Goal: Information Seeking & Learning: Find specific page/section

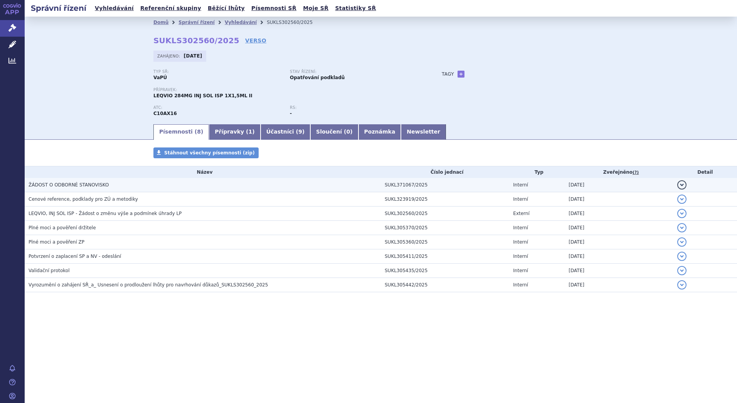
click at [100, 187] on span "ŽÁDOST O ODBORNÉ STANOVISKO" at bounding box center [69, 184] width 80 height 5
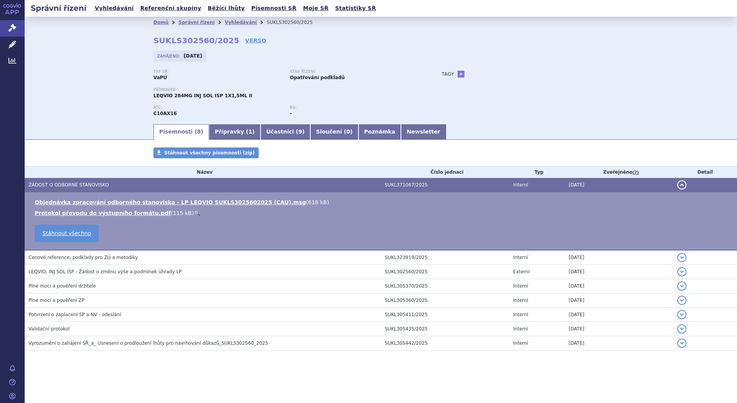
click at [177, 197] on td "Objednávka zpracování odborného stanoviska - LP LEQVIO SUKLS3025602025 (CAU).ms…" at bounding box center [381, 221] width 713 height 58
click at [176, 204] on link "Objednávka zpracování odborného stanoviska - LP LEQVIO SUKLS3025602025 (CAU).msg" at bounding box center [171, 202] width 272 height 6
click at [229, 23] on link "Vyhledávání" at bounding box center [241, 22] width 32 height 5
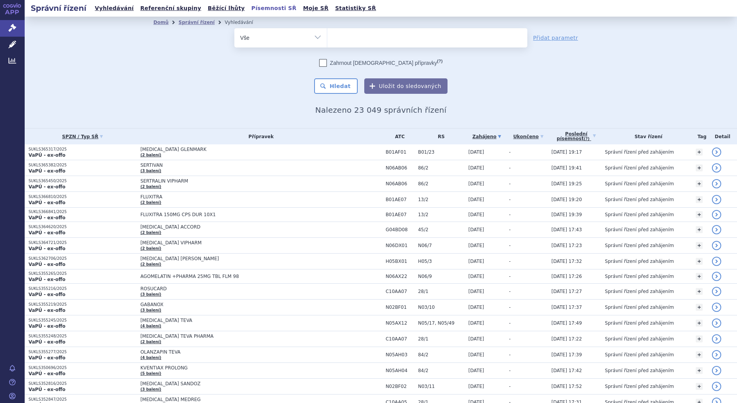
drag, startPoint x: 0, startPoint y: 0, endPoint x: 244, endPoint y: 10, distance: 244.3
click at [249, 10] on link "Písemnosti SŘ" at bounding box center [274, 8] width 50 height 10
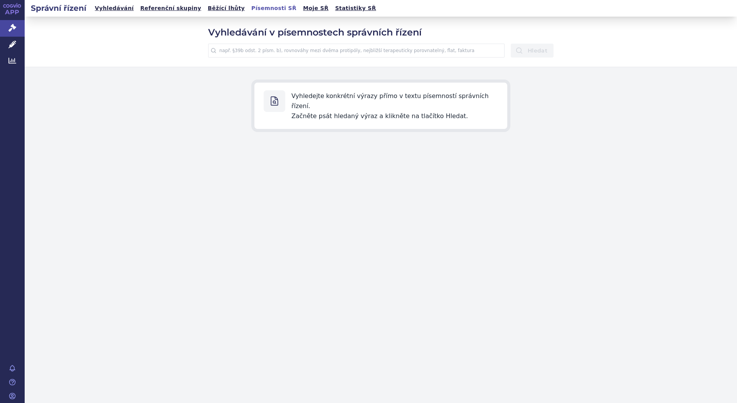
click at [339, 55] on input "text" at bounding box center [356, 51] width 297 height 14
click at [511, 44] on button "Hledat" at bounding box center [532, 51] width 43 height 14
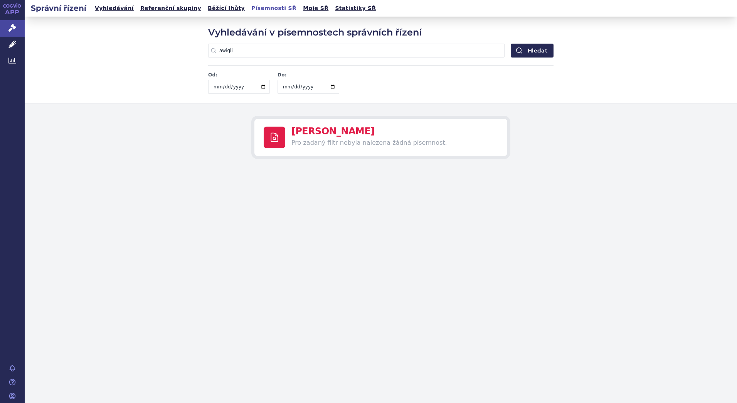
drag, startPoint x: 236, startPoint y: 48, endPoint x: 214, endPoint y: 49, distance: 22.4
click at [214, 49] on input "awiqli" at bounding box center [356, 51] width 297 height 14
type input "A10AE07"
click at [511, 44] on button "Hledat" at bounding box center [532, 51] width 43 height 14
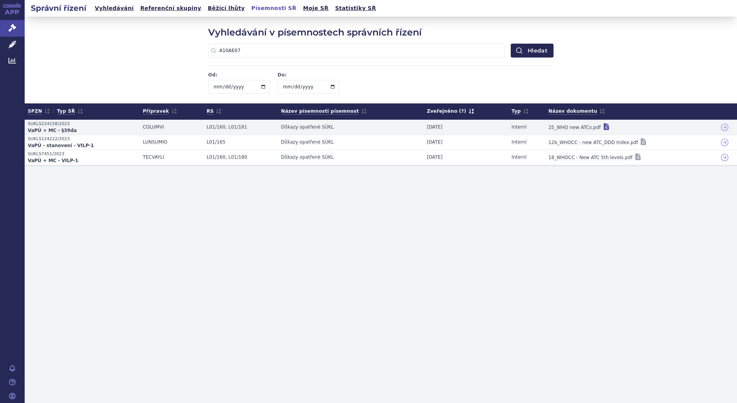
click at [603, 126] on icon at bounding box center [607, 127] width 8 height 8
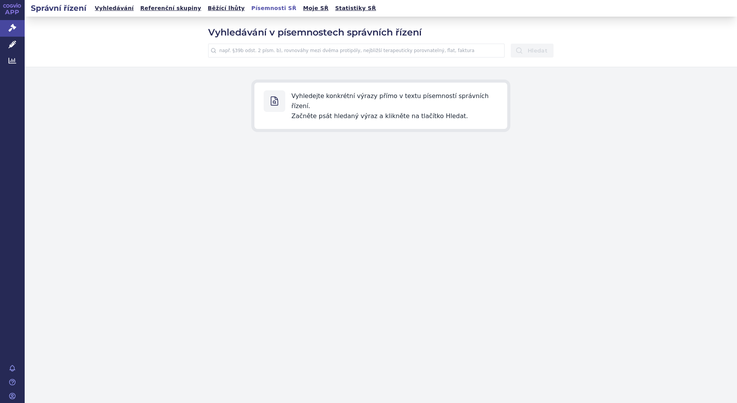
click at [338, 52] on input "text" at bounding box center [356, 51] width 297 height 14
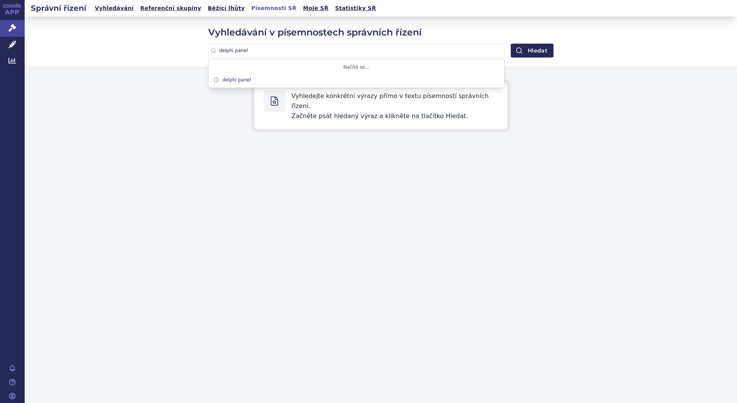
type input "delphi panel"
click at [511, 44] on button "Hledat" at bounding box center [532, 51] width 43 height 14
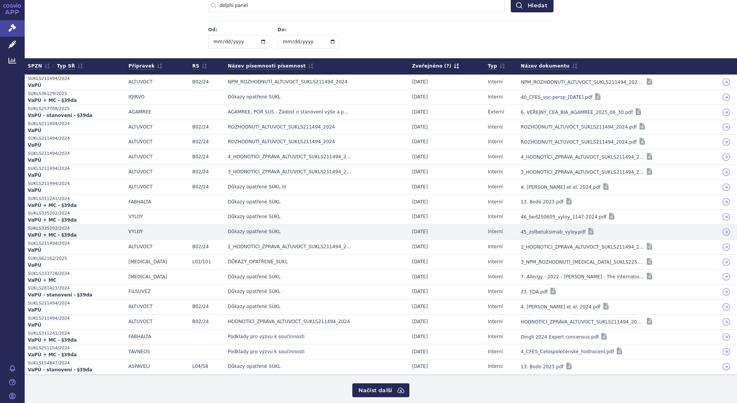
scroll to position [52, 0]
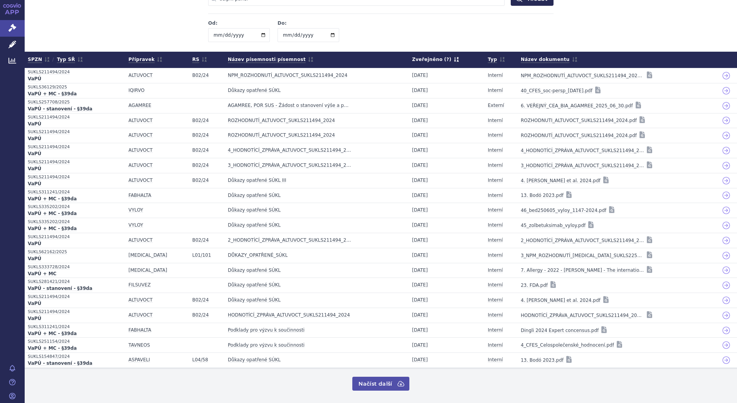
click at [375, 382] on button "Načíst další" at bounding box center [380, 383] width 57 height 14
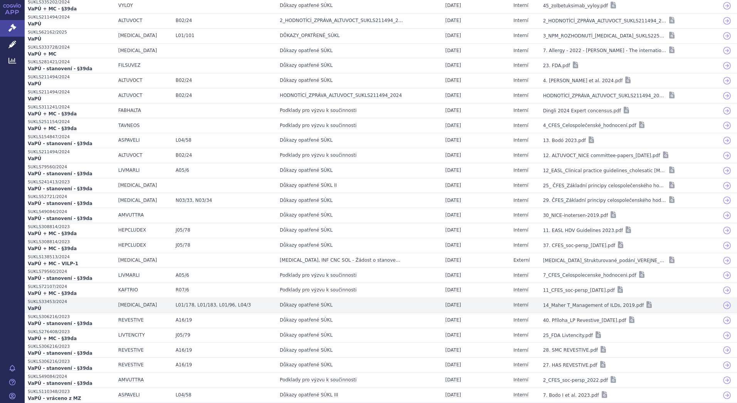
scroll to position [351, 0]
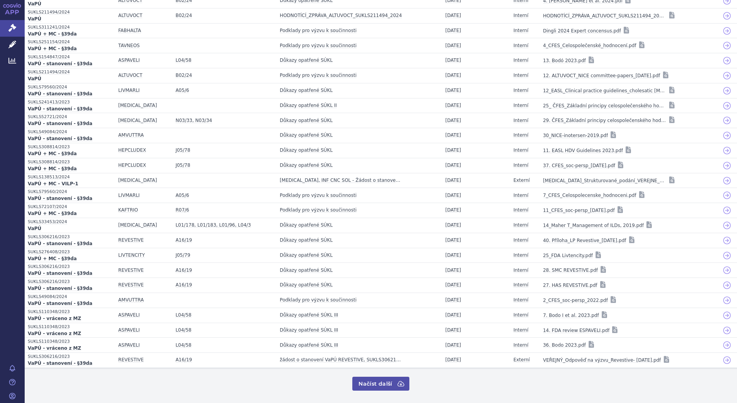
click at [398, 382] on icon at bounding box center [401, 383] width 6 height 5
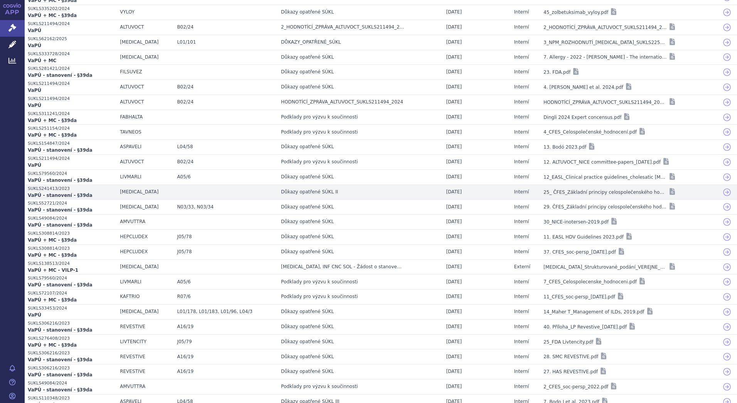
scroll to position [72, 0]
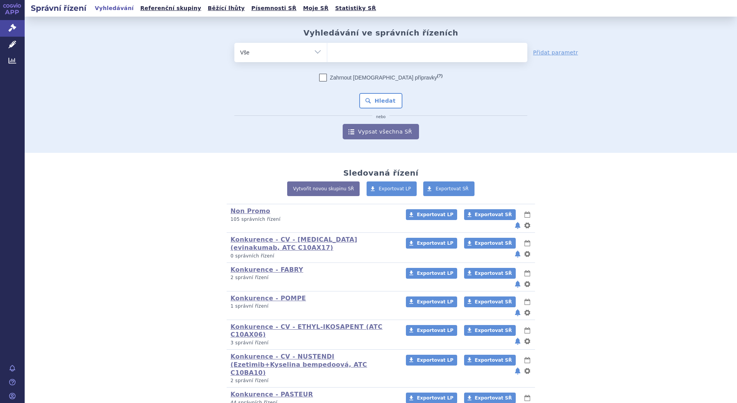
drag, startPoint x: 0, startPoint y: 0, endPoint x: 338, endPoint y: 52, distance: 342.2
click at [338, 52] on ul at bounding box center [427, 51] width 200 height 16
click at [327, 52] on select at bounding box center [327, 51] width 0 height 19
type input "ja"
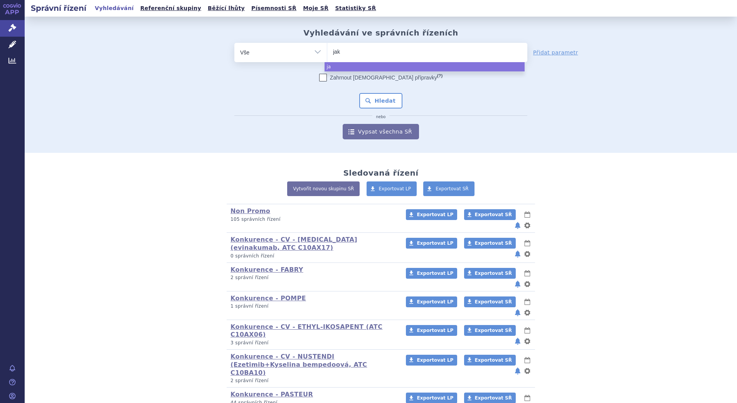
type input "jaka"
type input "jakavi"
select select "jakavi"
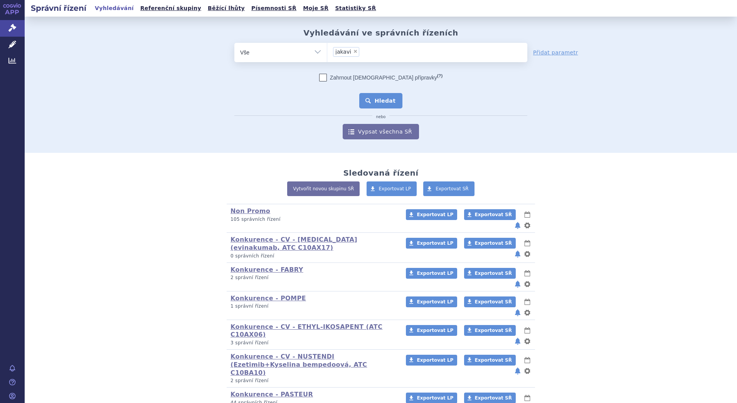
click at [372, 101] on button "Hledat" at bounding box center [381, 100] width 44 height 15
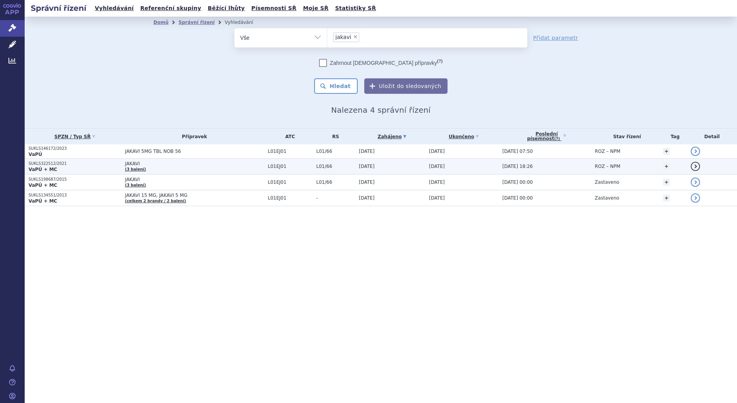
click at [58, 163] on p "SUKLS322512/2021" at bounding box center [75, 163] width 93 height 5
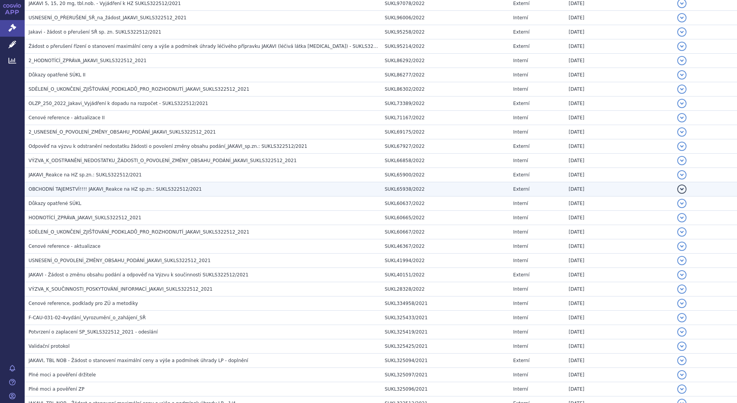
scroll to position [740, 0]
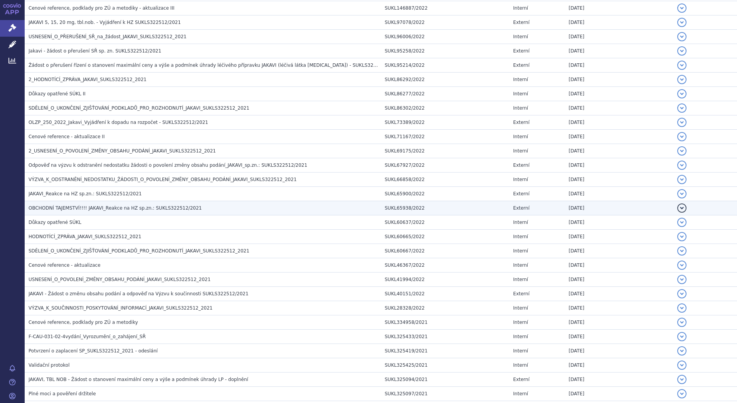
click at [54, 210] on span "OBCHODNÍ TAJEMSTVÍ!!!! JAKAVI_Reakce na HZ sp.zn.: SUKLS322512/2021" at bounding box center [115, 207] width 173 height 5
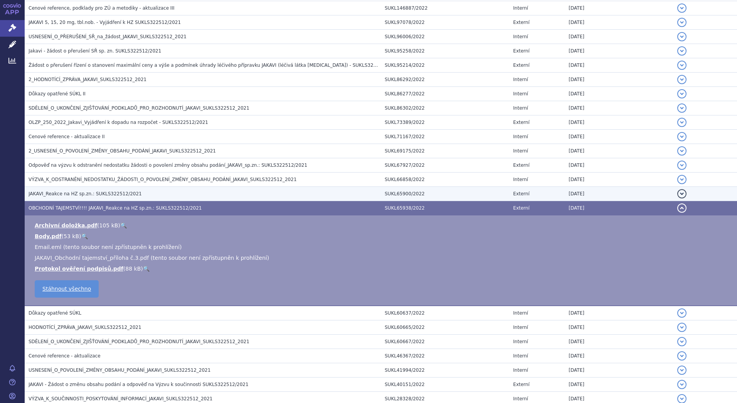
click at [53, 195] on span "JAKAVI_Reakce na HZ sp.zn.: SUKLS322512/2021" at bounding box center [85, 193] width 113 height 5
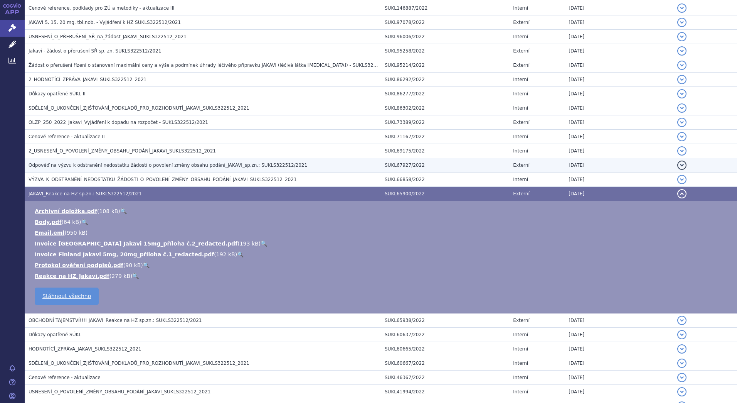
click at [54, 164] on span "Odpověď na výzvu k odstranění nedostatku žádosti o povolení změny obsahu podání…" at bounding box center [168, 164] width 279 height 5
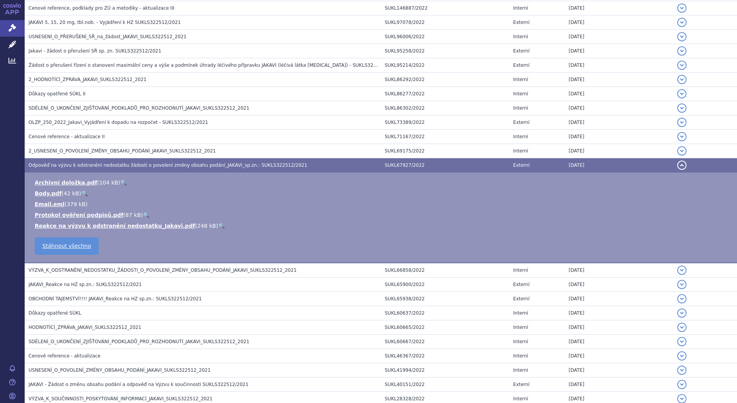
scroll to position [702, 0]
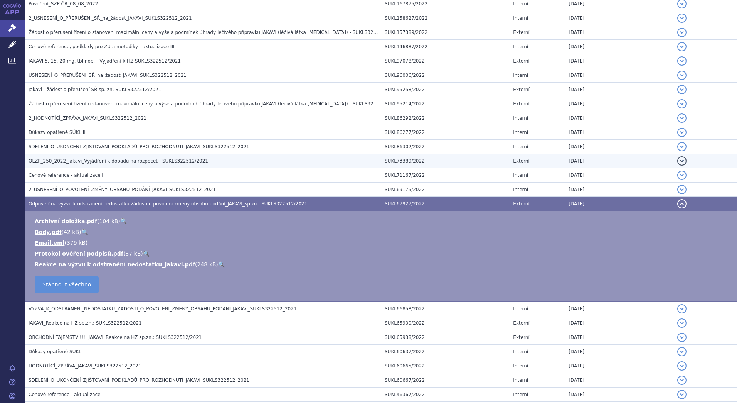
click at [50, 162] on span "OLZP_250_2022_Jakavi_Vyjádření k dopadu na rozpočet - SUKLS322512/2021" at bounding box center [119, 160] width 180 height 5
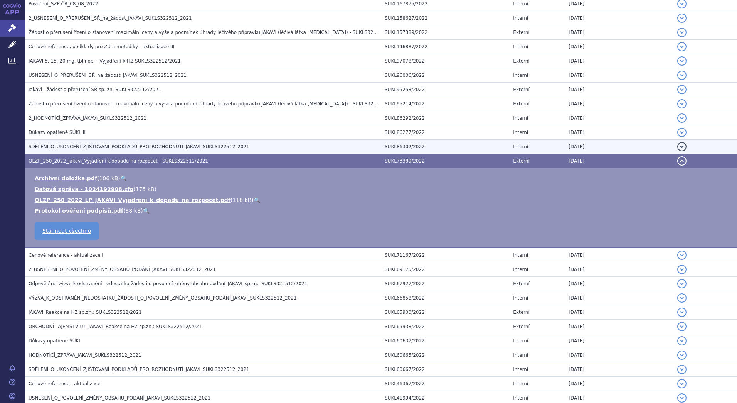
click at [47, 149] on span "SDĚLENÍ_O_UKONČENÍ_ZJIŠŤOVÁNÍ_PODKLADŮ_PRO_ROZHODNUTÍ_JAKAVI_SUKLS322512_2021" at bounding box center [139, 146] width 221 height 5
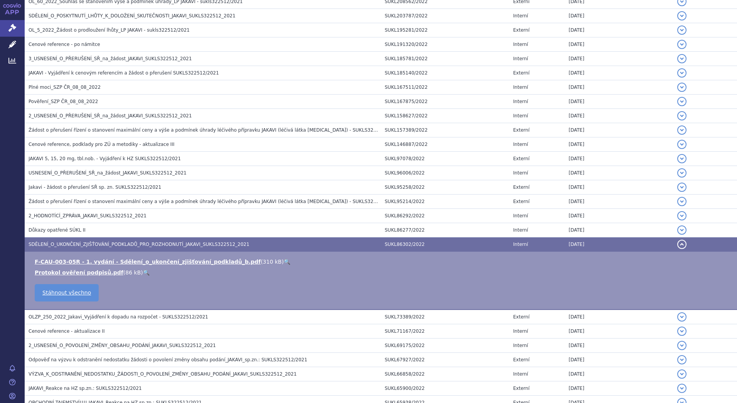
scroll to position [586, 0]
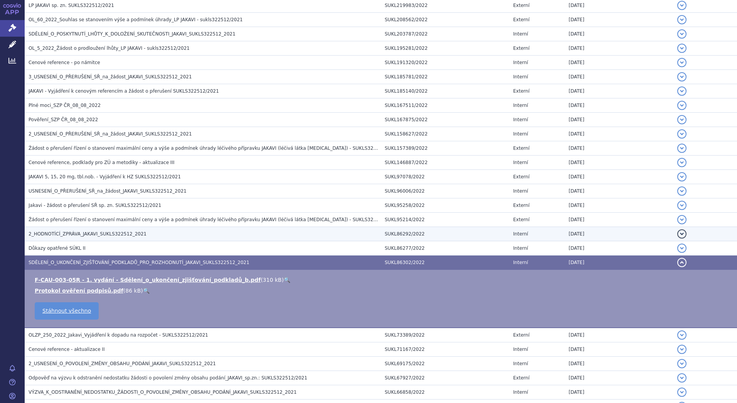
click at [52, 231] on span "2_HODNOTÍCÍ_ZPRÁVA_JAKAVI_SUKLS322512_2021" at bounding box center [88, 233] width 118 height 5
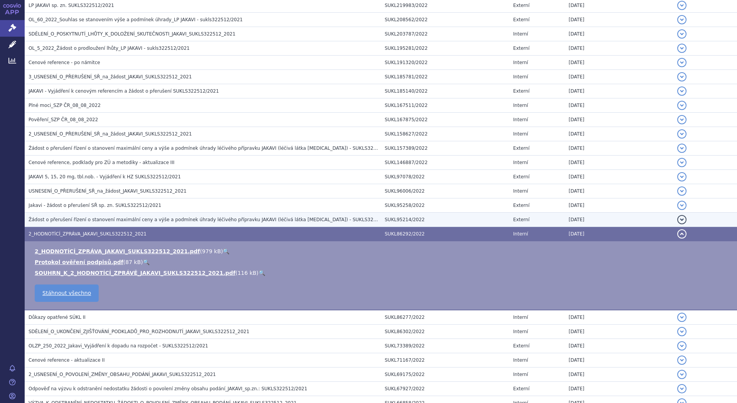
click at [52, 217] on span "Žádost o přerušení řízení o stanovení maximální ceny a výše a podmínek úhrady l…" at bounding box center [214, 219] width 370 height 5
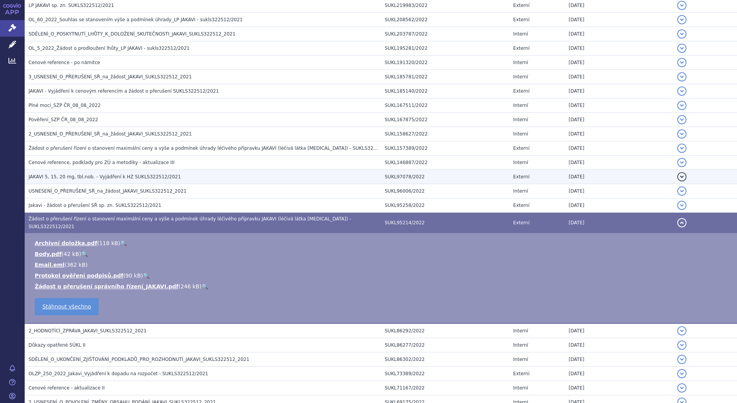
click at [69, 175] on span "JAKAVI 5, 15, 20 mg, tbl.nob. - Vyjádření k HZ SUKLS322512/2021" at bounding box center [105, 176] width 152 height 5
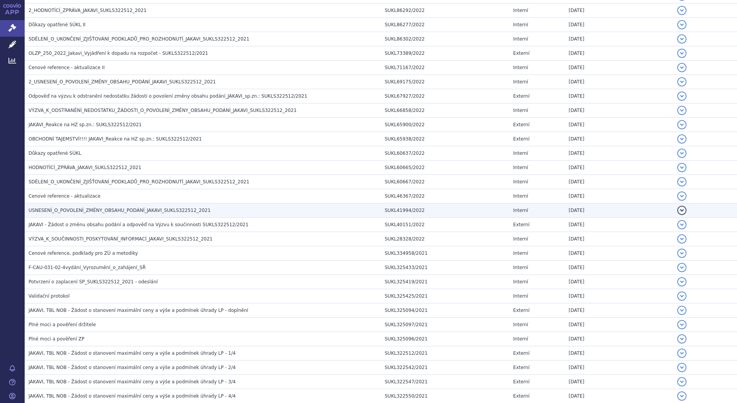
scroll to position [946, 0]
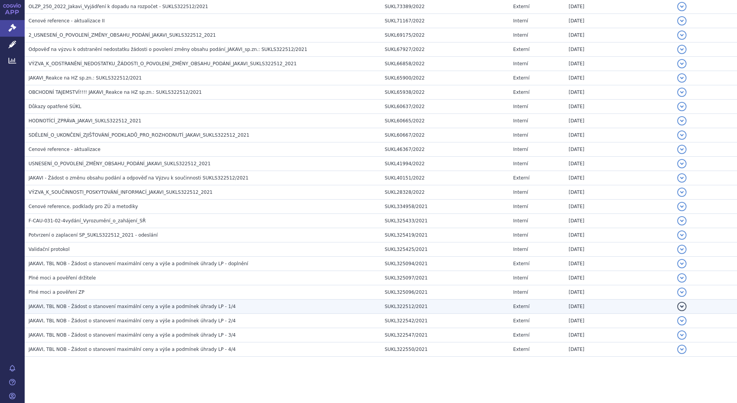
click at [69, 304] on span "JAKAVI, TBL NOB - Žádost o stanovení maximální ceny a výše a podmínek úhrady LP…" at bounding box center [132, 306] width 207 height 5
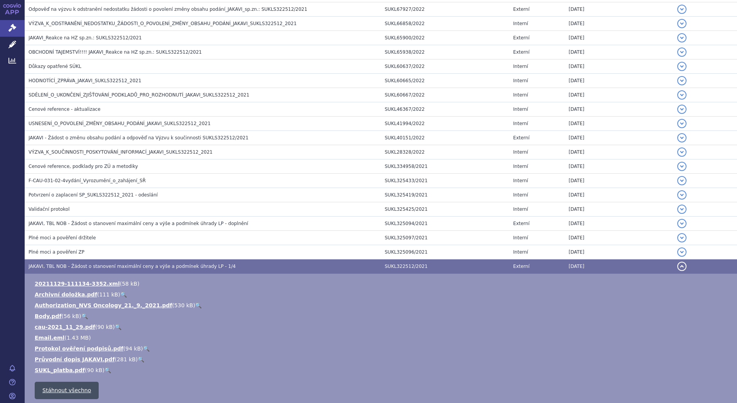
scroll to position [990, 0]
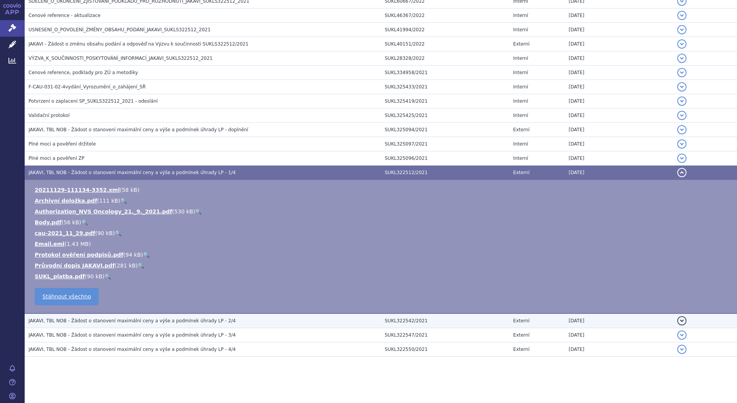
click at [59, 323] on span "JAKAVI, TBL NOB - Žádost o stanovení maximální ceny a výše a podmínek úhrady LP…" at bounding box center [132, 320] width 207 height 5
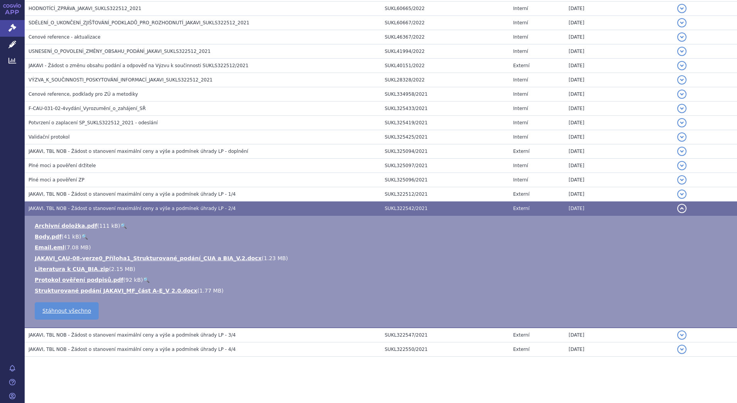
scroll to position [968, 0]
click at [61, 334] on span "JAKAVI, TBL NOB - Žádost o stanovení maximální ceny a výše a podmínek úhrady LP…" at bounding box center [132, 334] width 207 height 5
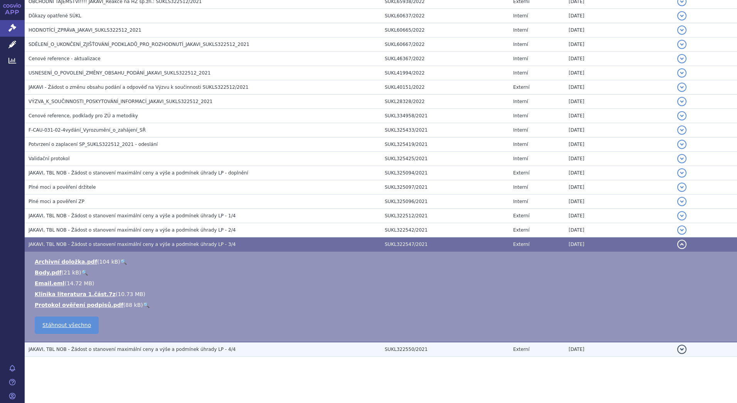
click at [59, 349] on span "JAKAVI, TBL NOB - Žádost o stanovení maximální ceny a výše a podmínek úhrady LP…" at bounding box center [132, 348] width 207 height 5
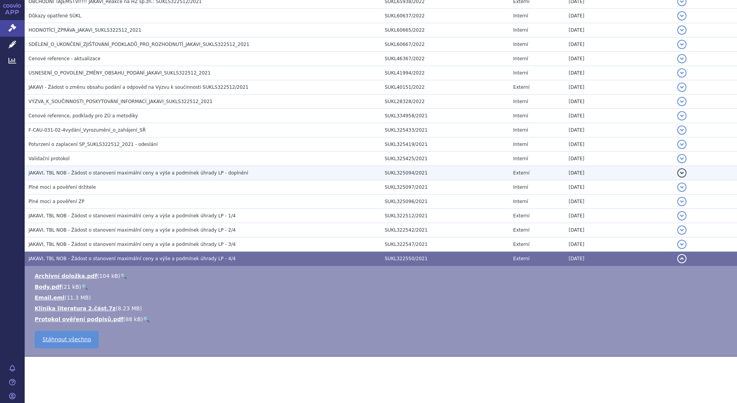
click at [56, 172] on span "JAKAVI, TBL NOB - Žádost o stanovení maximální ceny a výše a podmínek úhrady LP…" at bounding box center [139, 172] width 220 height 5
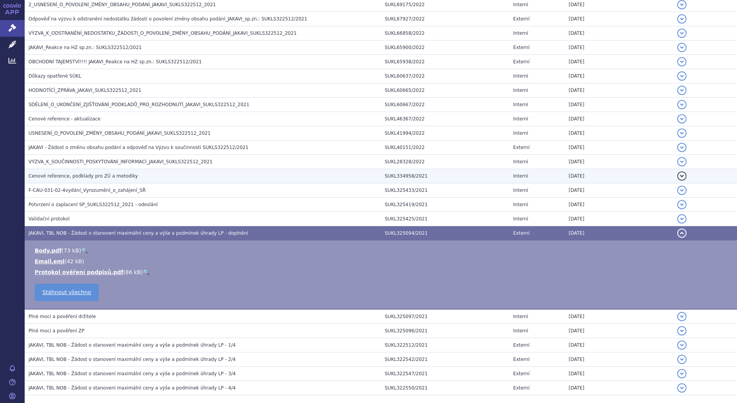
scroll to position [848, 0]
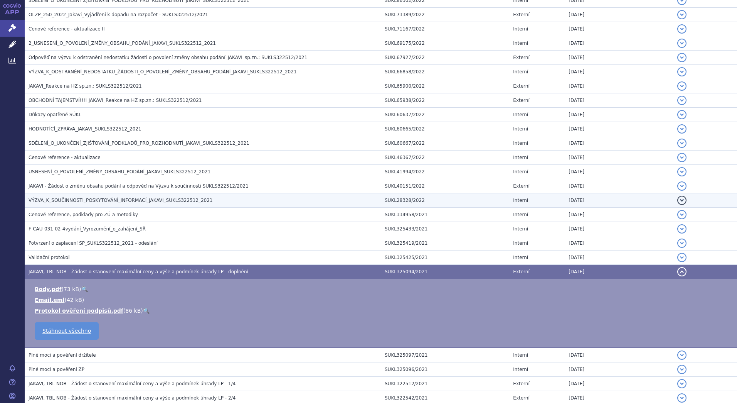
click at [56, 198] on span "VÝZVA_K_SOUČINNOSTI_POSKYTOVÁNÍ_INFORMACÍ_JAKAVI_SUKLS322512_2021" at bounding box center [121, 199] width 184 height 5
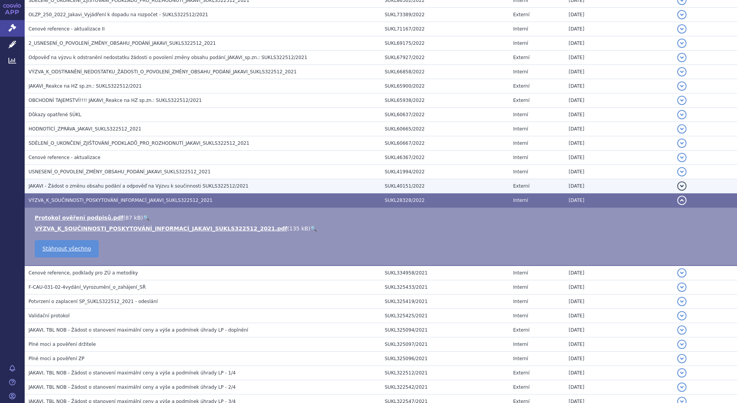
click at [59, 186] on span "JAKAVI - Žádost o změnu obsahu podání a odpověď na Výzvu k součinnosti SUKLS322…" at bounding box center [139, 185] width 220 height 5
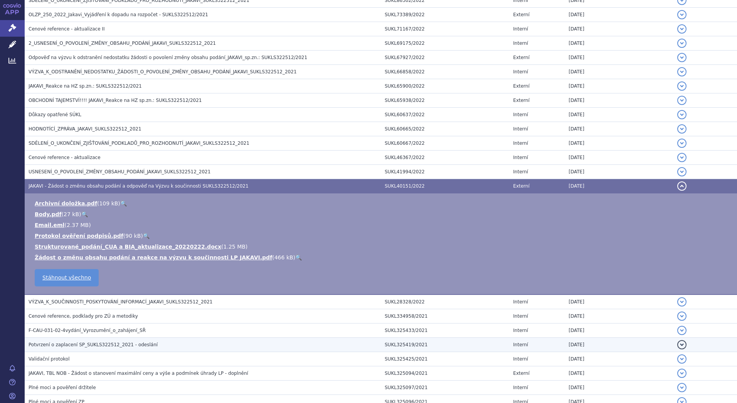
click at [51, 303] on span "VÝZVA_K_SOUČINNOSTI_POSKYTOVÁNÍ_INFORMACÍ_JAKAVI_SUKLS322512_2021" at bounding box center [121, 301] width 184 height 5
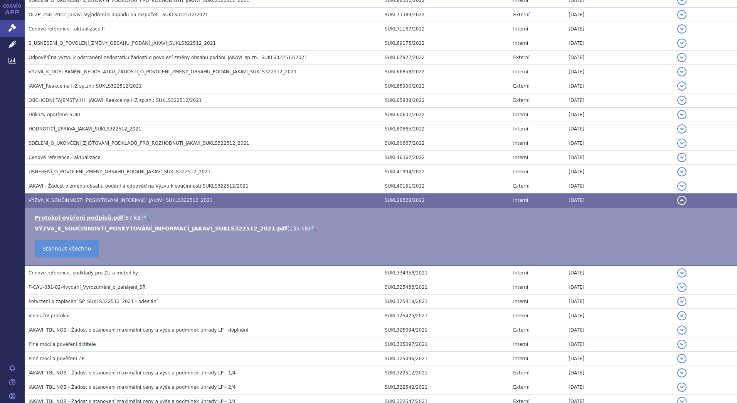
click at [310, 228] on link "🔍" at bounding box center [313, 228] width 7 height 6
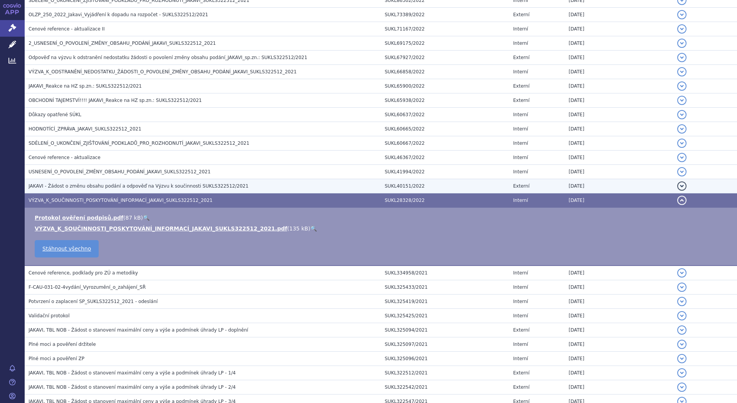
click at [40, 184] on span "JAKAVI - Žádost o změnu obsahu podání a odpověď na Výzvu k součinnosti SUKLS322…" at bounding box center [139, 185] width 220 height 5
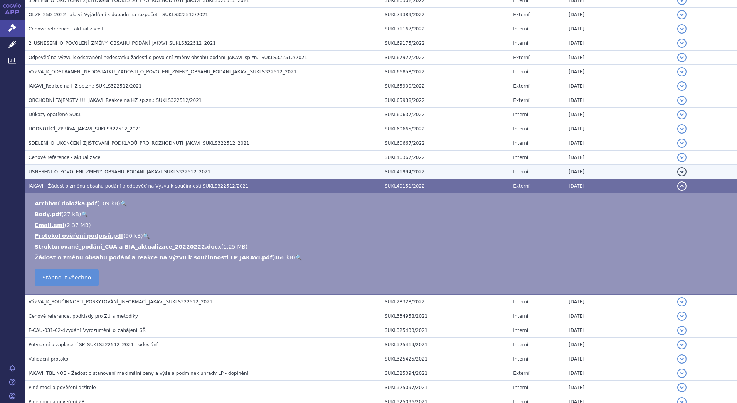
click at [43, 170] on span "USNESENÍ_O_POVOLENÍ_ZMĚNY_OBSAHU_PODÁNÍ_JAKAVI_SUKLS322512_2021" at bounding box center [120, 171] width 182 height 5
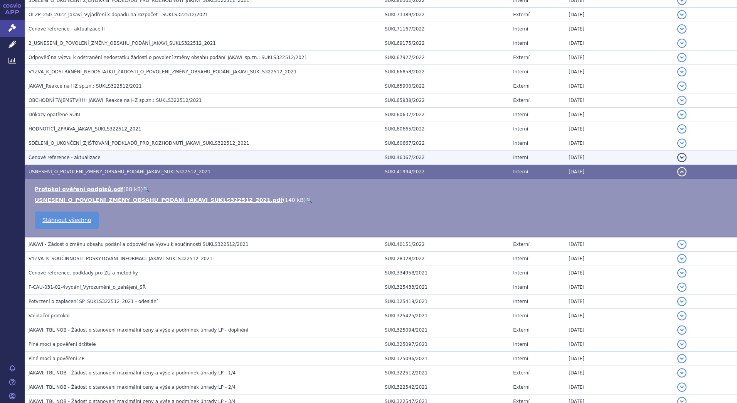
click at [46, 157] on span "Cenové reference - aktualizace" at bounding box center [65, 157] width 72 height 5
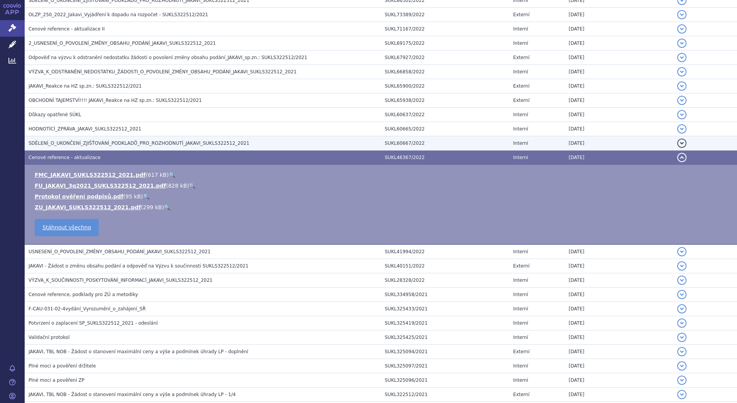
click at [49, 143] on span "SDĚLENÍ_O_UKONČENÍ_ZJIŠŤOVÁNÍ_PODKLADŮ_PRO_ROZHODNUTÍ_JAKAVI_SUKLS322512_2021" at bounding box center [139, 142] width 221 height 5
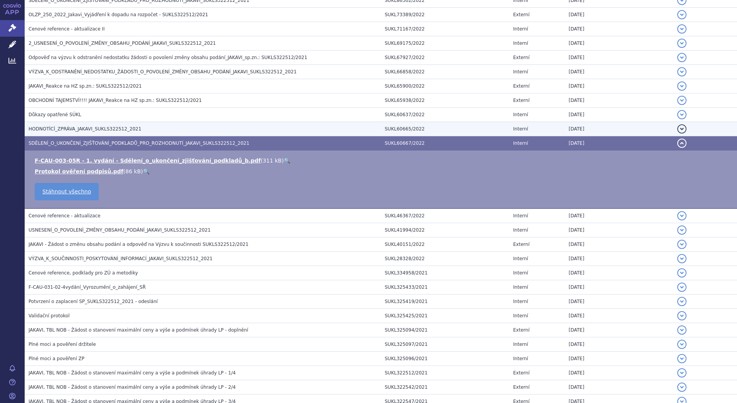
click at [51, 130] on span "HODNOTÍCÍ_ZPRÁVA_JAKAVI_SUKLS322512_2021" at bounding box center [85, 128] width 113 height 5
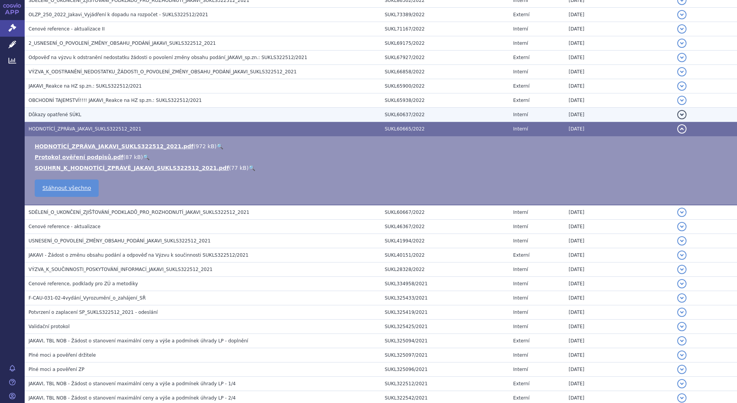
click at [49, 116] on span "Důkazy opatřené SÚKL" at bounding box center [55, 114] width 53 height 5
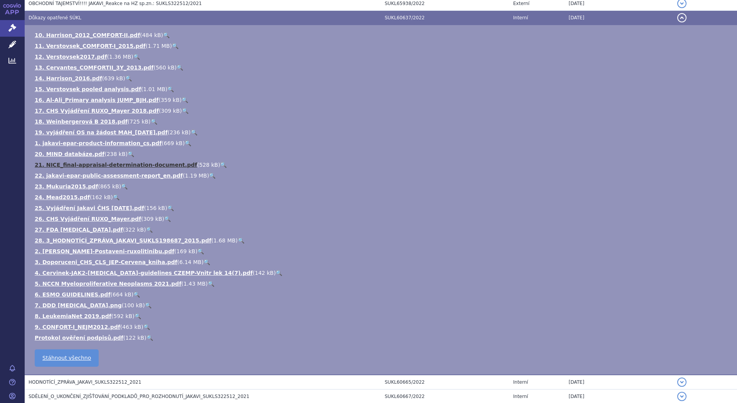
scroll to position [963, 0]
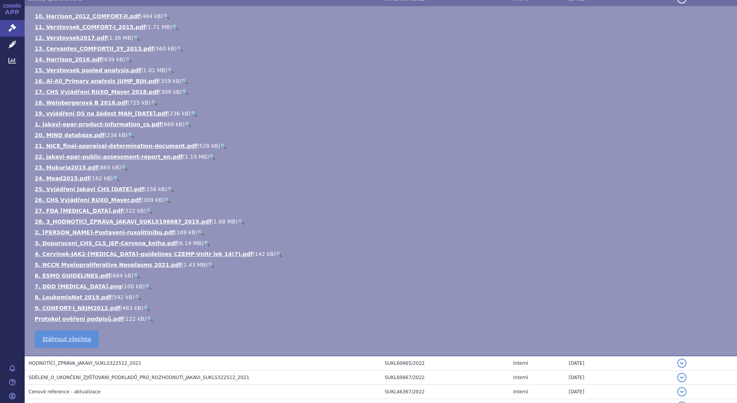
click at [164, 200] on link "🔍" at bounding box center [167, 200] width 7 height 6
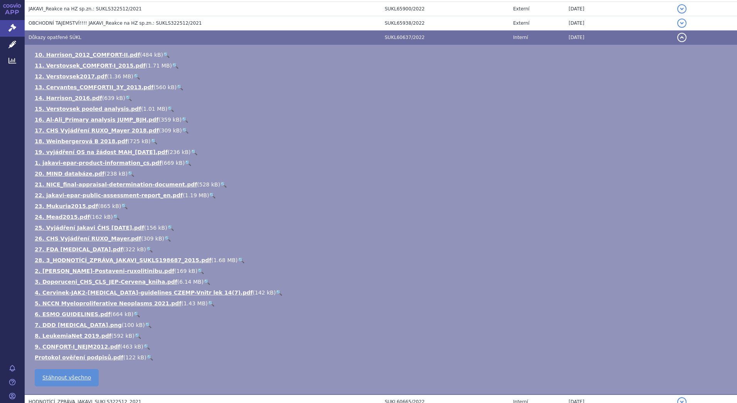
scroll to position [886, 0]
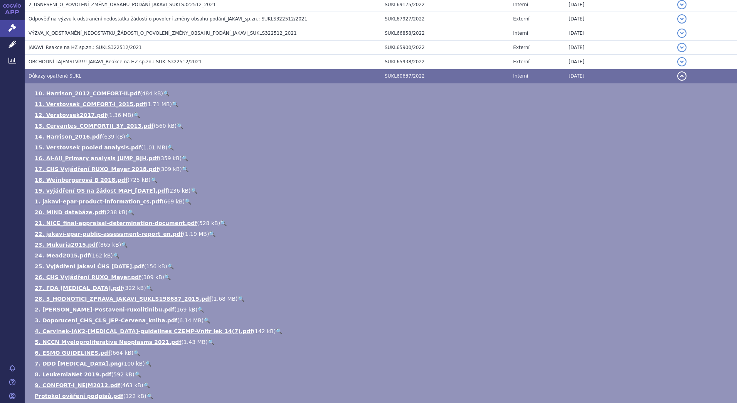
click at [182, 169] on link "🔍" at bounding box center [185, 169] width 7 height 6
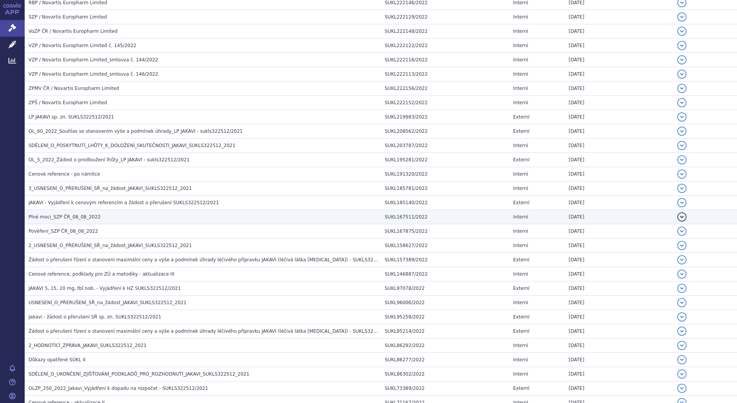
scroll to position [462, 0]
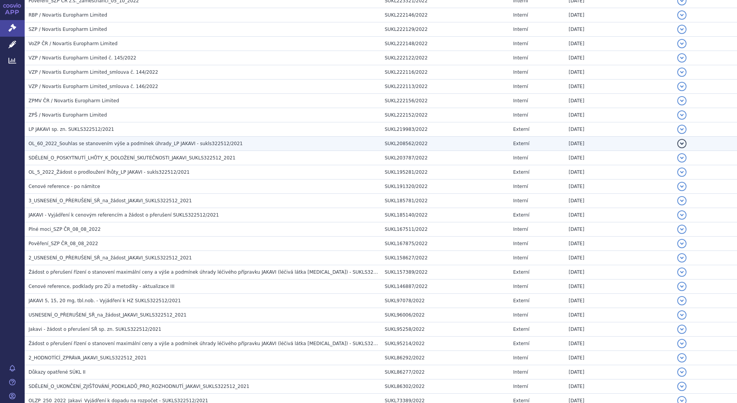
click at [89, 146] on span "OL_60_2022_Souhlas se stanovením výše a podmínek úhrady_LP JAKAVI - sukls322512…" at bounding box center [136, 143] width 214 height 5
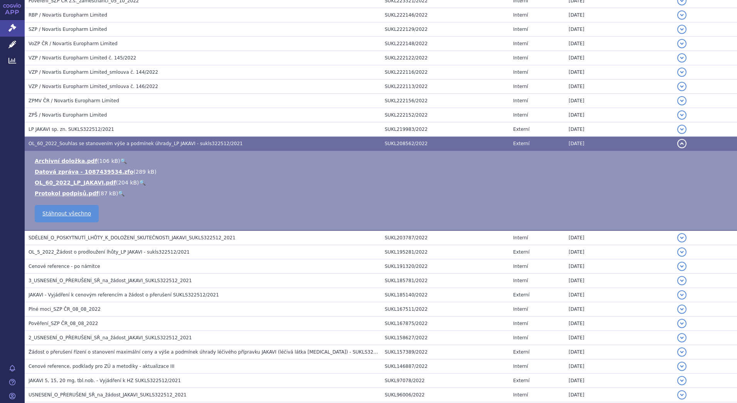
click at [139, 185] on link "🔍" at bounding box center [142, 182] width 7 height 6
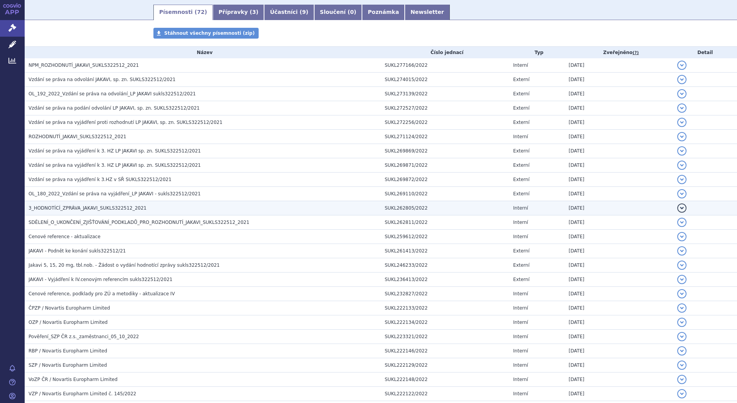
scroll to position [115, 0]
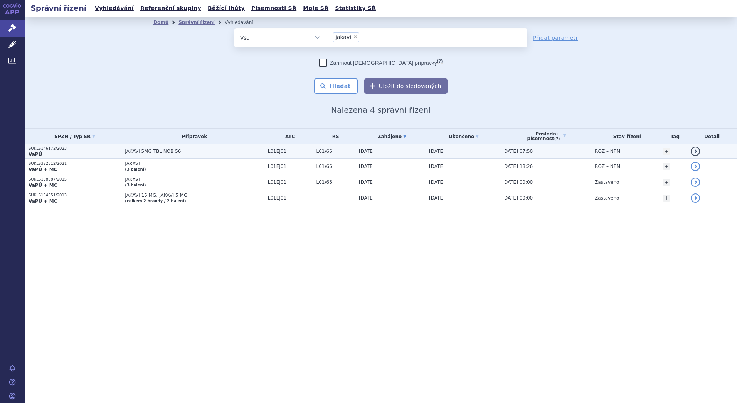
click at [54, 151] on p "SUKLS146172/2023" at bounding box center [75, 148] width 93 height 5
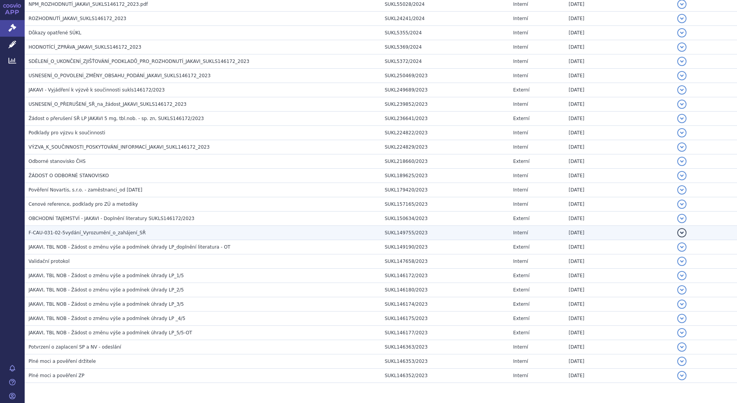
scroll to position [207, 0]
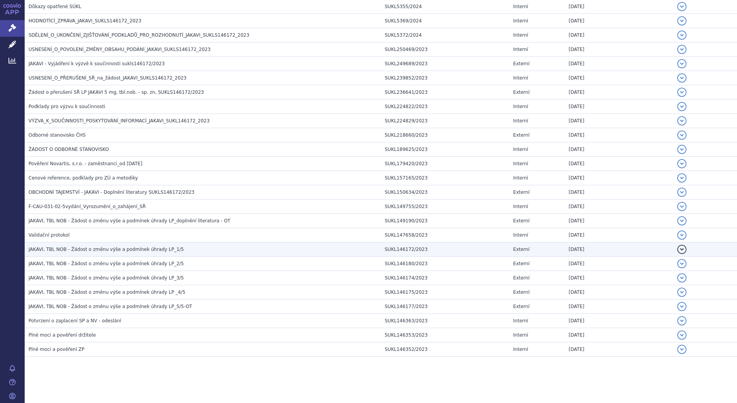
click at [83, 250] on span "JAKAVI, TBL NOB - Žádost o změnu výše a podmínek úhrady LP_1/5" at bounding box center [106, 248] width 155 height 5
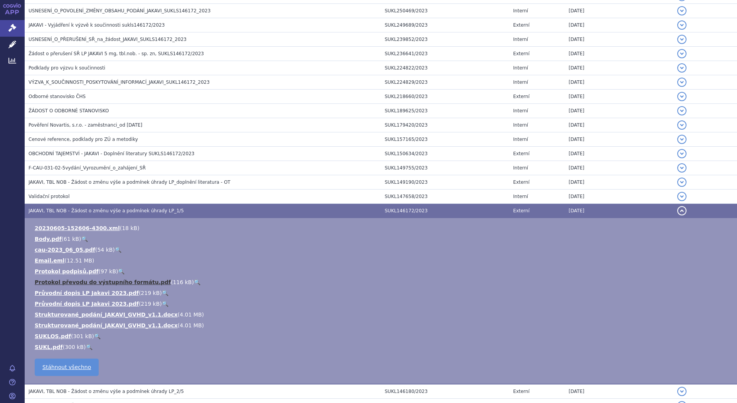
scroll to position [284, 0]
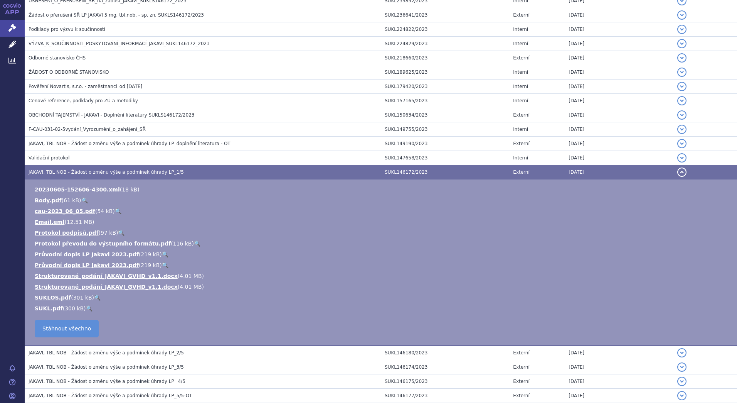
click at [94, 298] on link "🔍" at bounding box center [97, 297] width 7 height 6
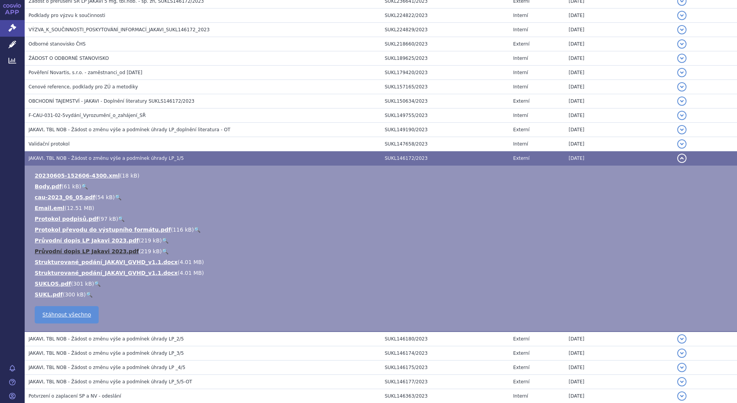
scroll to position [322, 0]
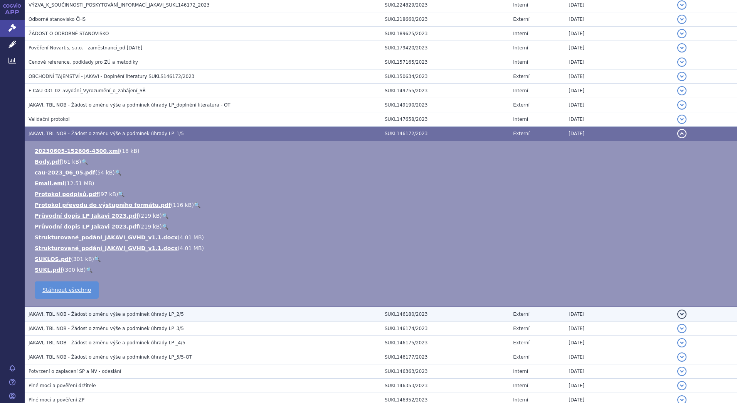
click at [52, 316] on span "JAKAVI, TBL NOB - Žádost o změnu výše a podmínek úhrady LP_2/5" at bounding box center [106, 313] width 155 height 5
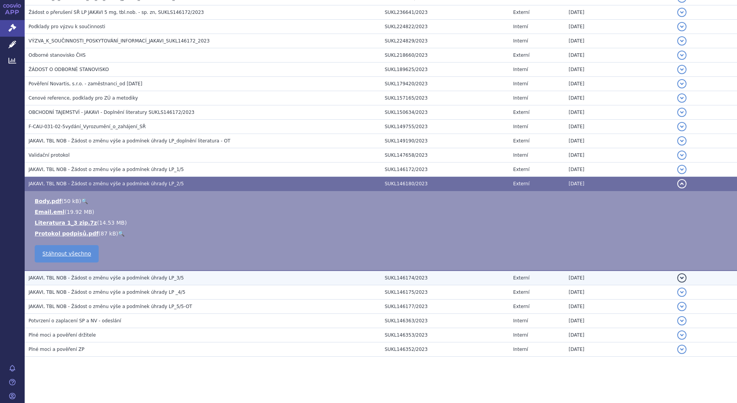
click at [57, 283] on td "JAKAVI, TBL NOB - Žádost o změnu výše a podmínek úhrady LP_3/5" at bounding box center [203, 277] width 356 height 15
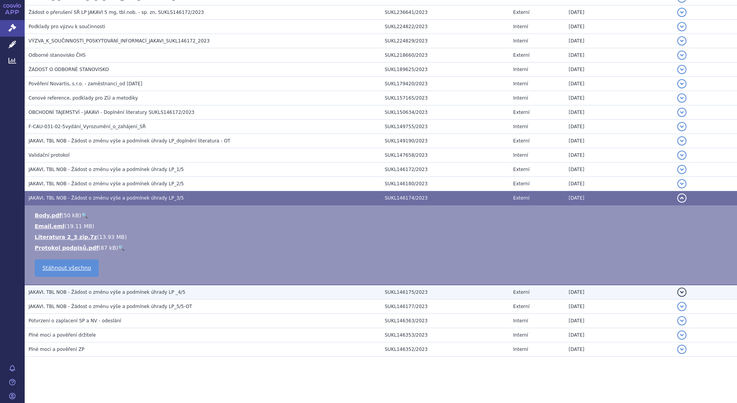
click at [57, 293] on span "JAKAVI, TBL NOB - Žádost o změnu výše a podmínek úhrady LP _4/5" at bounding box center [107, 291] width 157 height 5
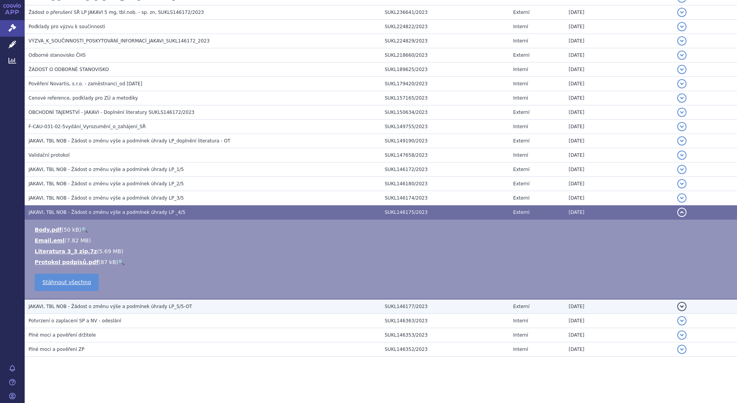
click at [55, 310] on h3 "JAKAVI, TBL NOB - Žádost o změnu výše a podmínek úhrady LP_5/5-OT" at bounding box center [205, 306] width 352 height 8
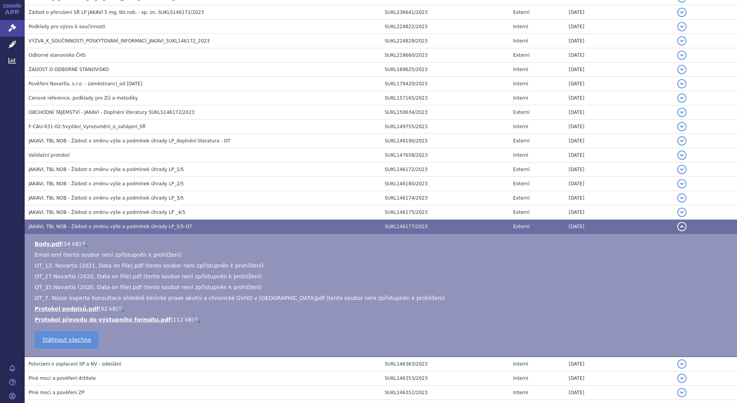
scroll to position [322, 0]
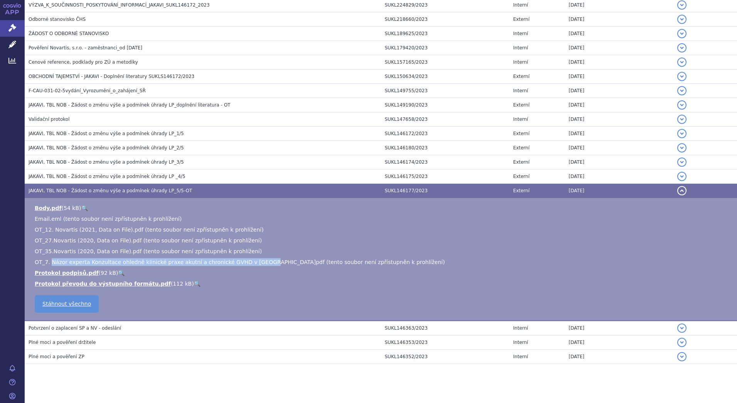
drag, startPoint x: 49, startPoint y: 263, endPoint x: 247, endPoint y: 262, distance: 197.8
click at [247, 262] on span "OT_7. Názor experta Konzultace ohledně klinické praxe akutní a chronické GVHD v…" at bounding box center [240, 262] width 410 height 6
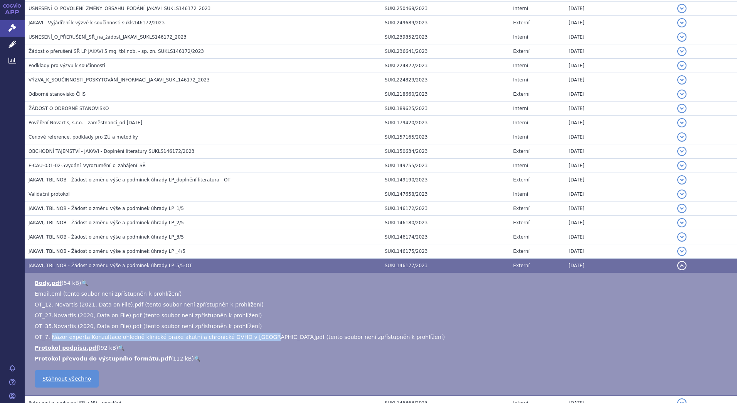
scroll to position [245, 0]
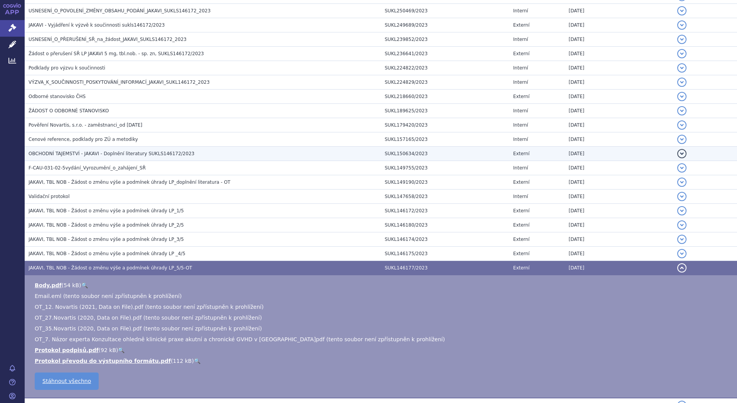
click at [58, 153] on span "OBCHODNÍ TAJEMSTVÍ - JAKAVI - Doplnění literatury SUKLS146172/2023" at bounding box center [112, 153] width 166 height 5
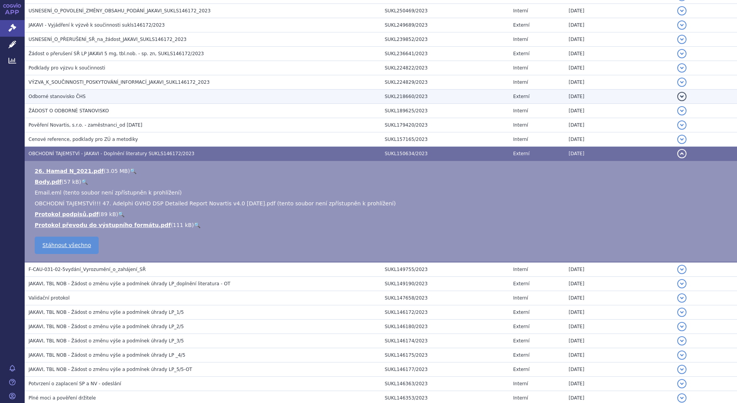
click at [55, 97] on span "Odborné stanovisko ČHS" at bounding box center [57, 96] width 57 height 5
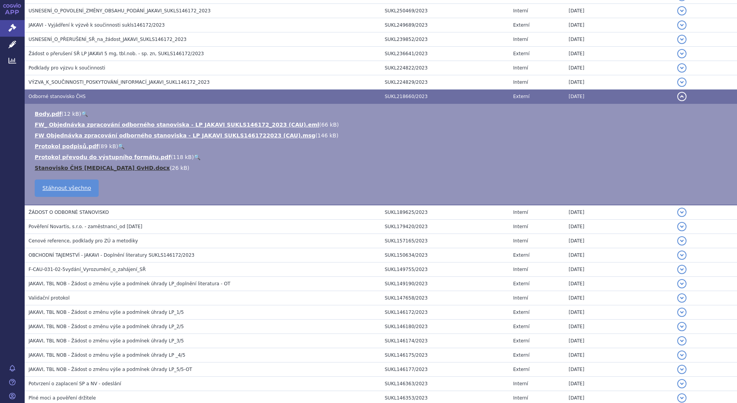
click at [89, 169] on link "Stanovisko ČHS [MEDICAL_DATA] GvHD.docx" at bounding box center [102, 168] width 135 height 6
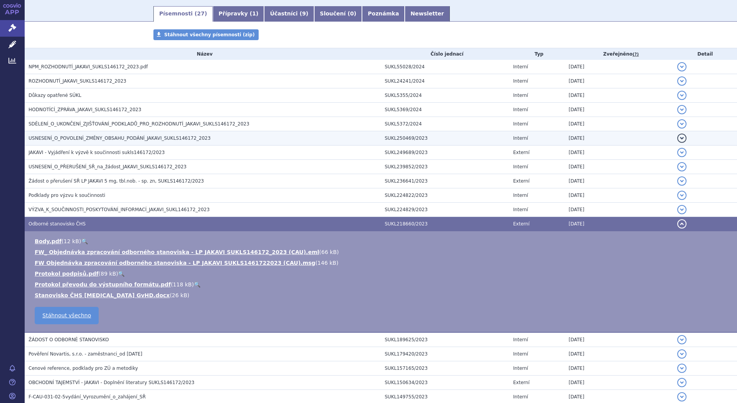
scroll to position [91, 0]
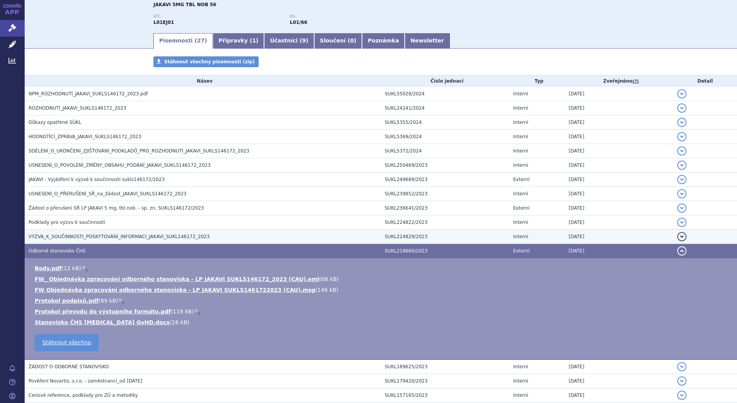
click at [67, 233] on h3 "VÝZVA_K_SOUČINNOSTI_POSKYTOVÁNÍ_INFORMACÍ_JAKAVI_SUKL146172_2023" at bounding box center [205, 237] width 352 height 8
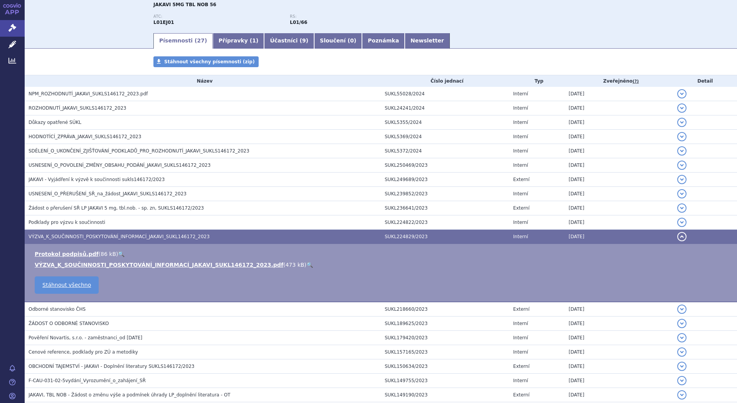
click at [307, 263] on link "🔍" at bounding box center [310, 264] width 7 height 6
